Goal: Check status

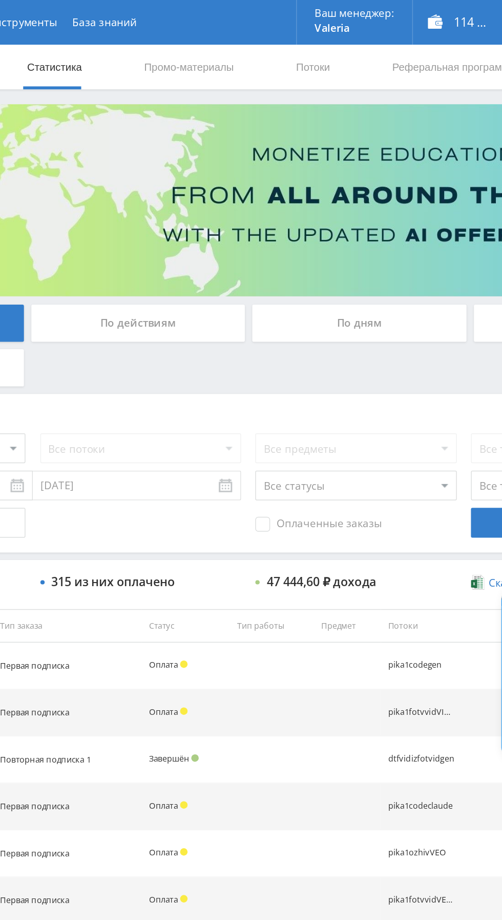
click at [403, 211] on div "По дням" at bounding box center [384, 223] width 148 height 26
click at [0, 0] on input "По дням" at bounding box center [0, 0] width 0 height 0
